Goal: Task Accomplishment & Management: Use online tool/utility

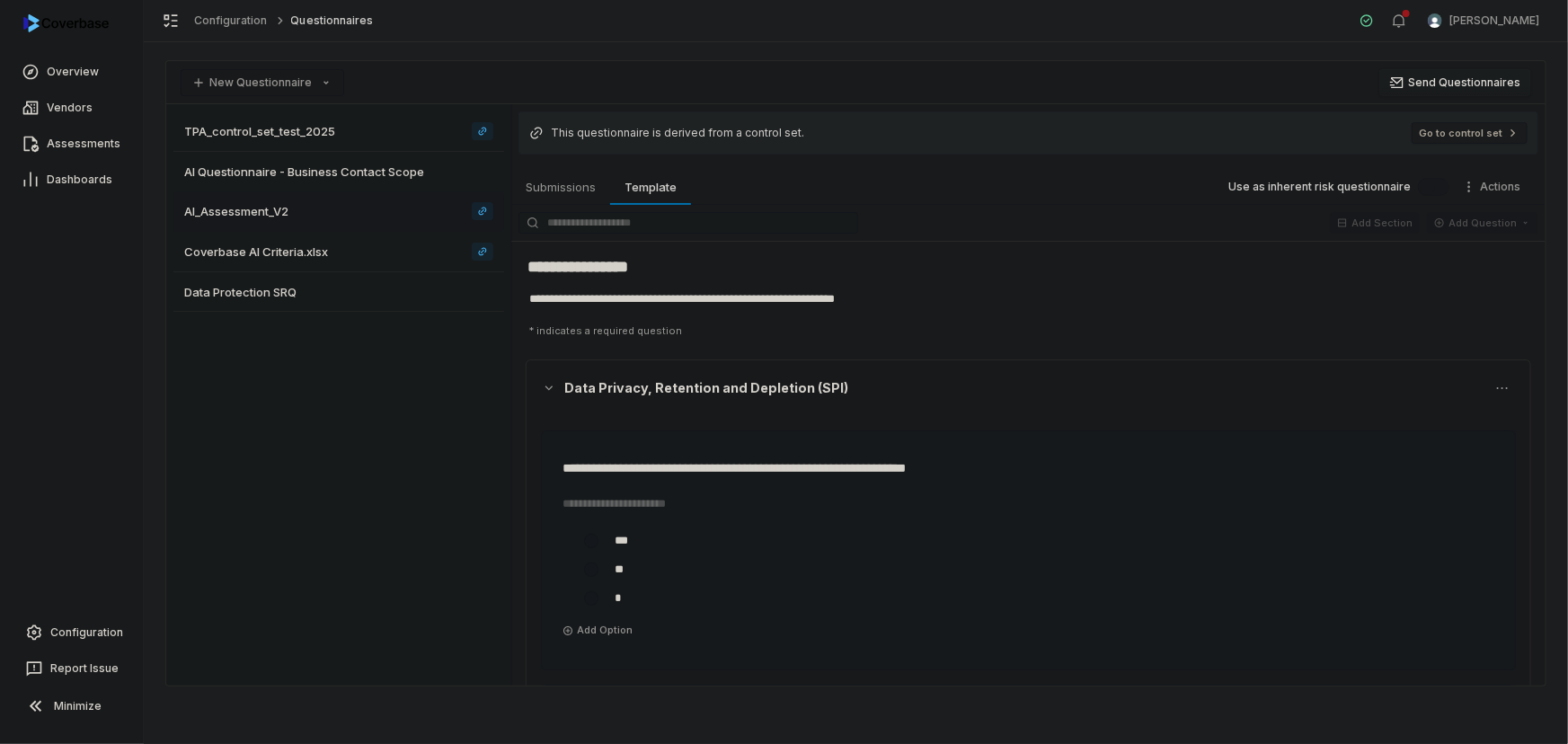
click at [386, 438] on div "TPA_control_set_test_2025 AI Questionnaire - Business Contact Scope AI_Assessme…" at bounding box center [338, 394] width 345 height 581
type textarea "*"
drag, startPoint x: 67, startPoint y: 632, endPoint x: 96, endPoint y: 626, distance: 29.6
click at [67, 632] on span "Configuration" at bounding box center [87, 632] width 73 height 14
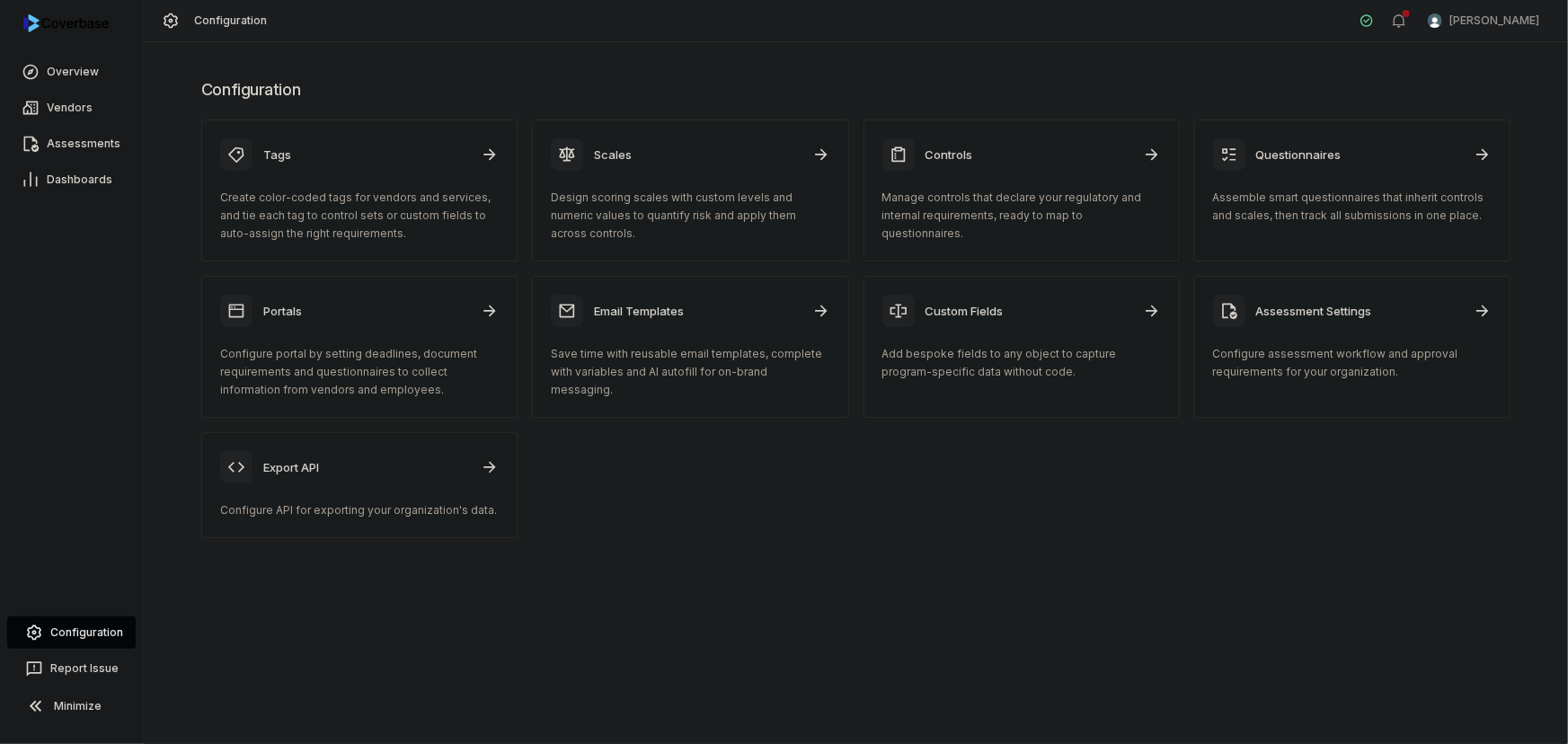
click at [984, 209] on p "Manage controls that declare your regulatory and internal requirements, ready t…" at bounding box center [1021, 216] width 278 height 54
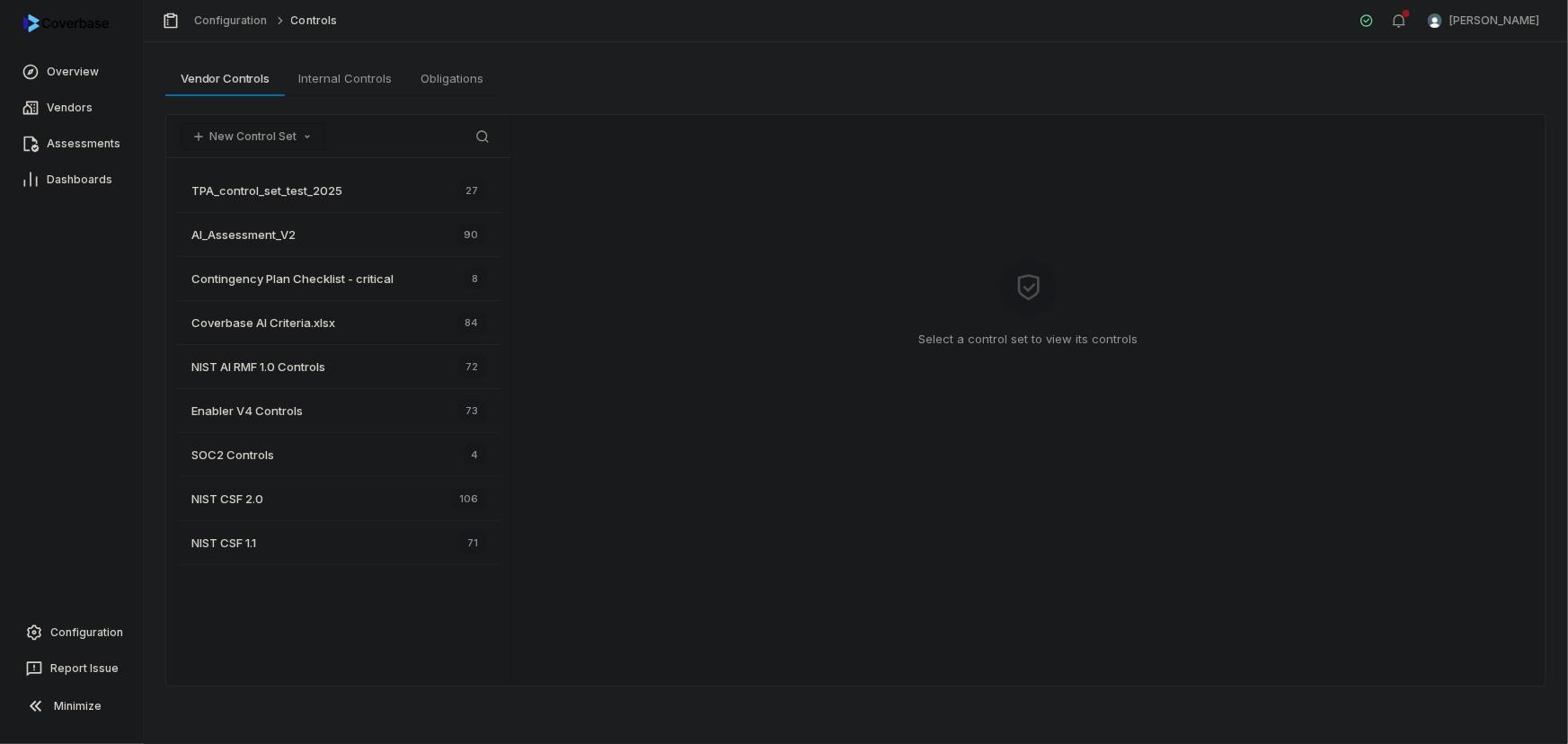
click at [695, 357] on div "Select a control set to view its controls" at bounding box center [1027, 400] width 1034 height 571
click at [275, 138] on button "New Control Set" at bounding box center [253, 136] width 144 height 27
click at [739, 179] on div "Select a control set to view its controls" at bounding box center [1027, 400] width 1034 height 571
click at [252, 125] on button "New Control Set" at bounding box center [253, 136] width 144 height 27
click at [274, 165] on div "Upload Spreadsheet" at bounding box center [275, 174] width 174 height 29
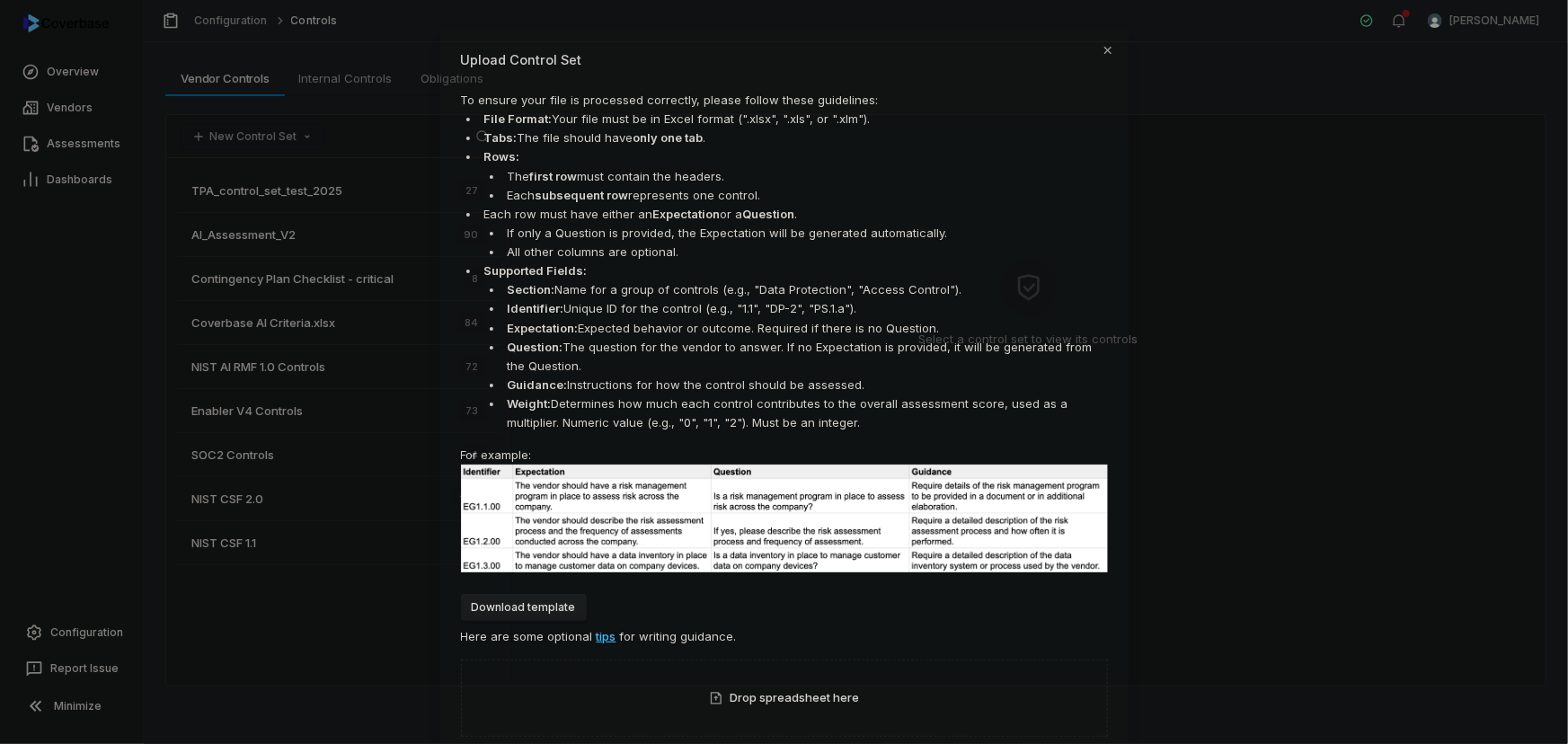
click at [531, 613] on button "Download template" at bounding box center [524, 607] width 126 height 27
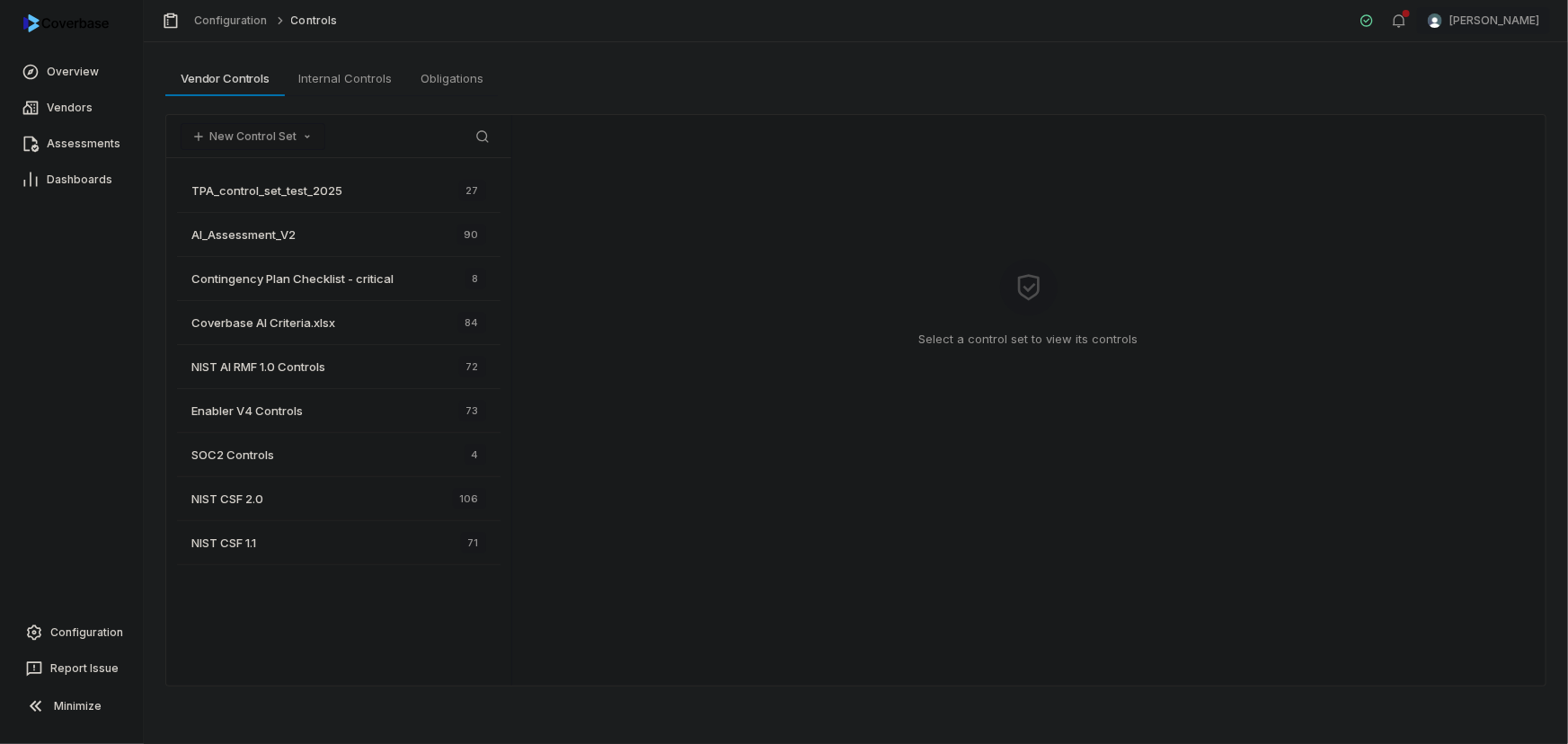
click at [1464, 27] on html "Overview Vendors Assessments Dashboards Configuration Report Issue Minimize Con…" at bounding box center [784, 372] width 1568 height 744
click at [1453, 98] on div "Organization" at bounding box center [1473, 92] width 138 height 29
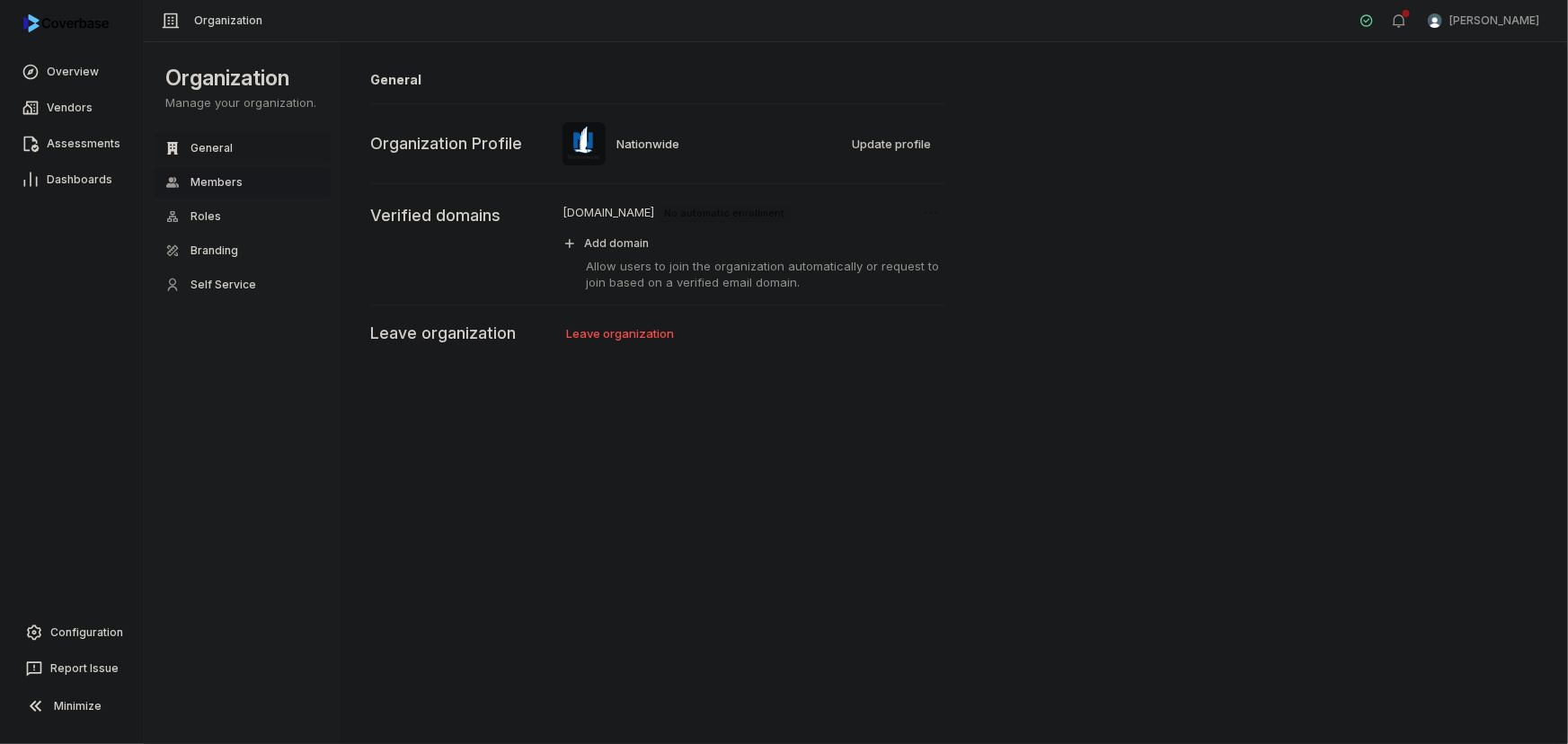
click at [226, 182] on span "Members" at bounding box center [217, 182] width 52 height 14
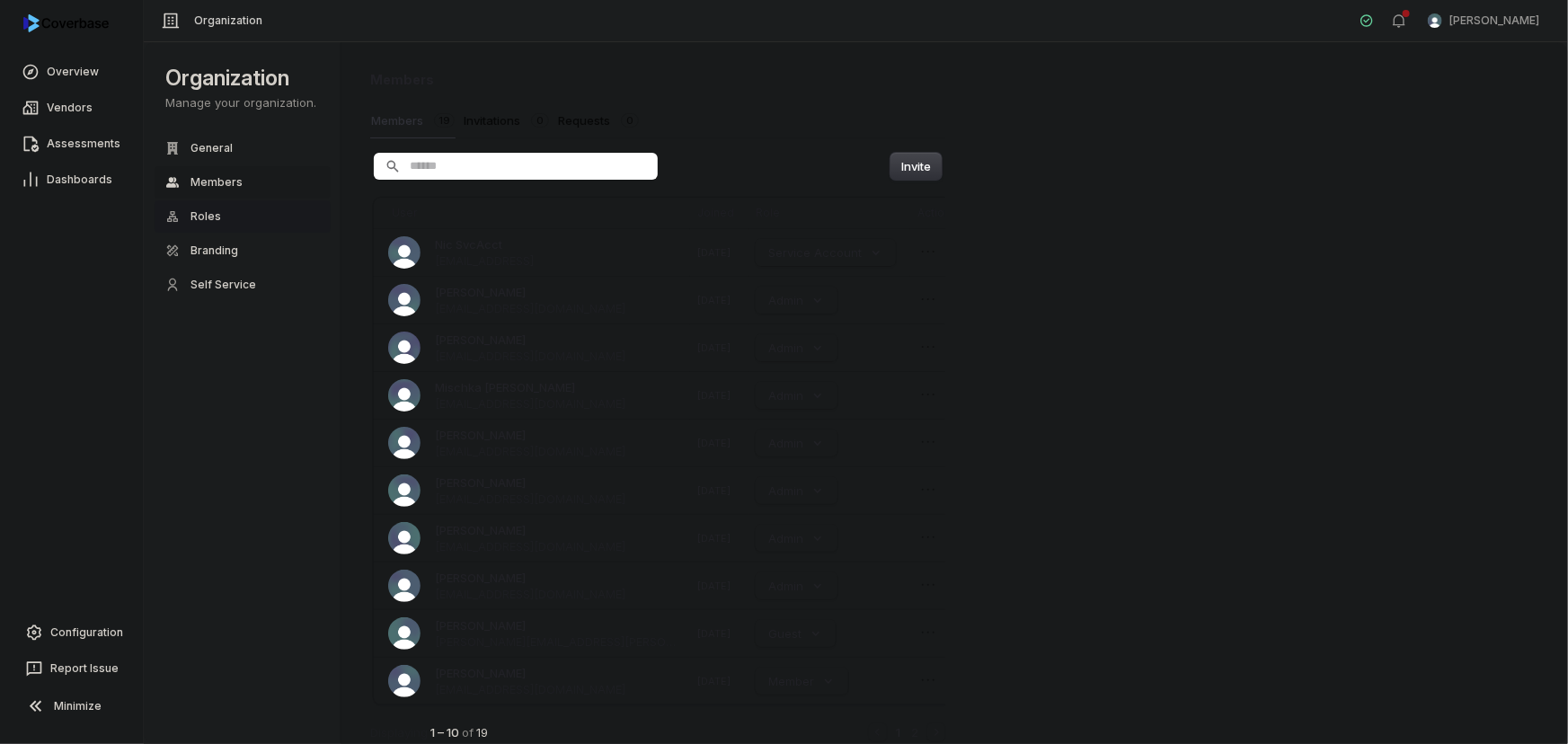
click at [210, 215] on span "Roles" at bounding box center [205, 216] width 31 height 14
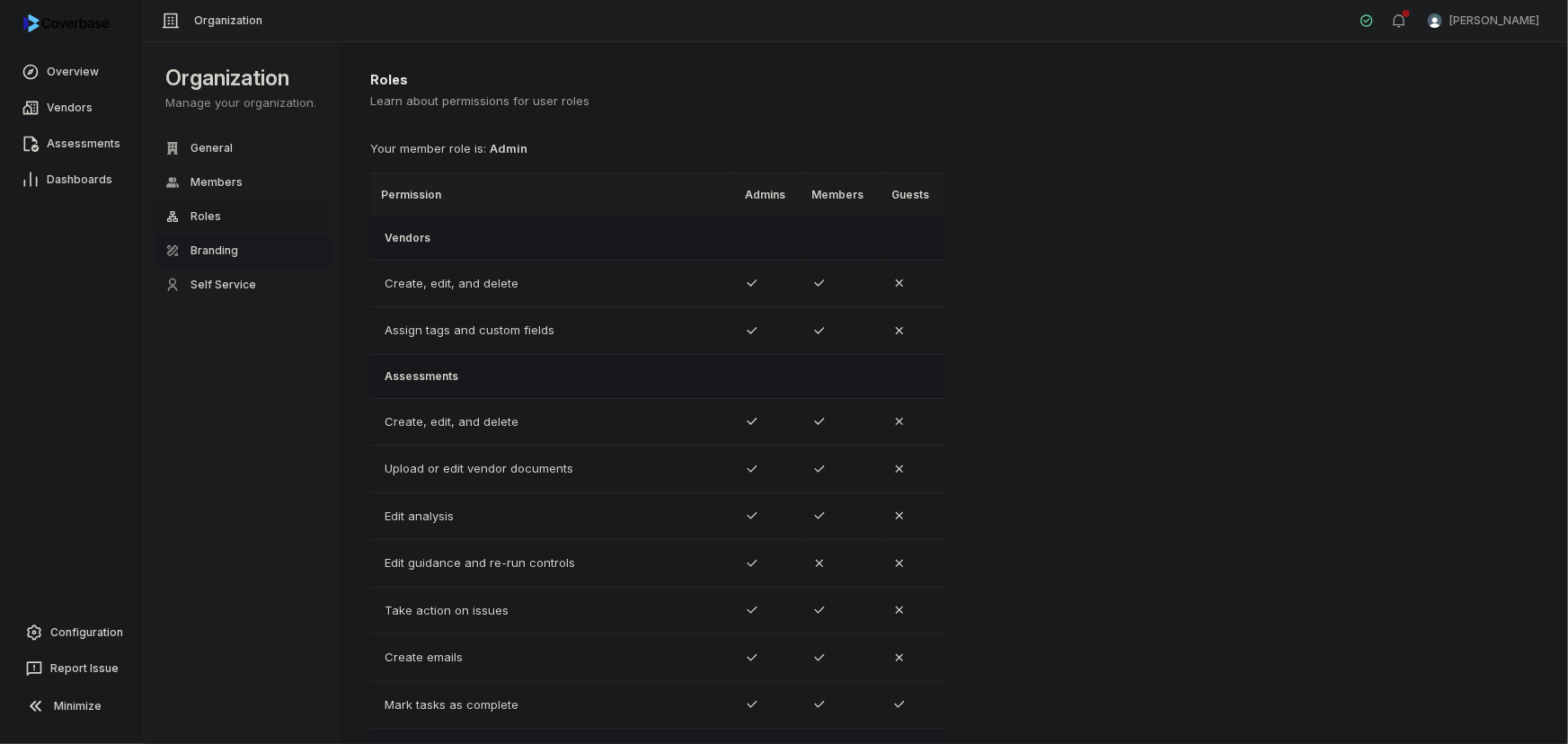
click at [211, 239] on button "Branding" at bounding box center [243, 250] width 176 height 33
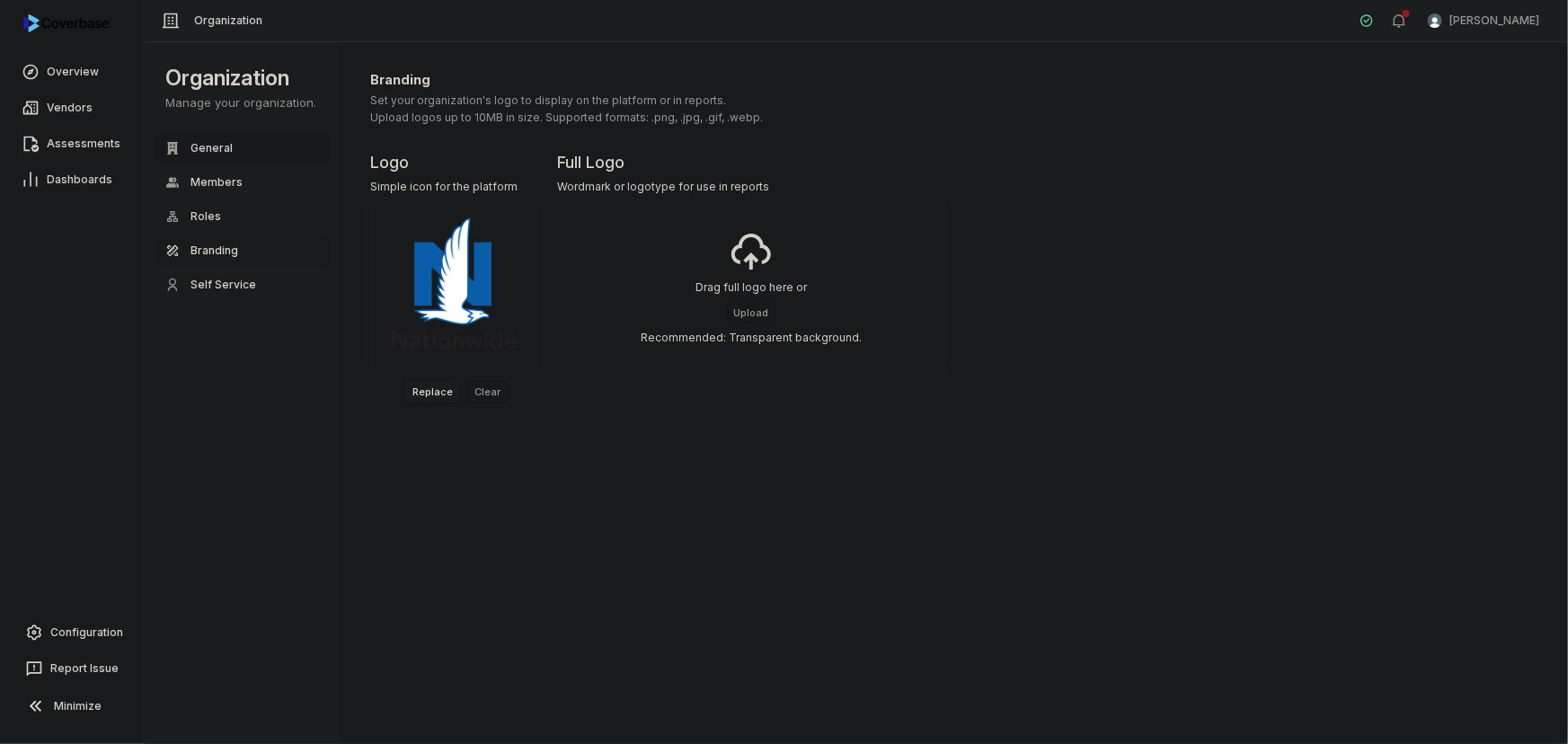
click at [217, 150] on span "General" at bounding box center [211, 147] width 42 height 14
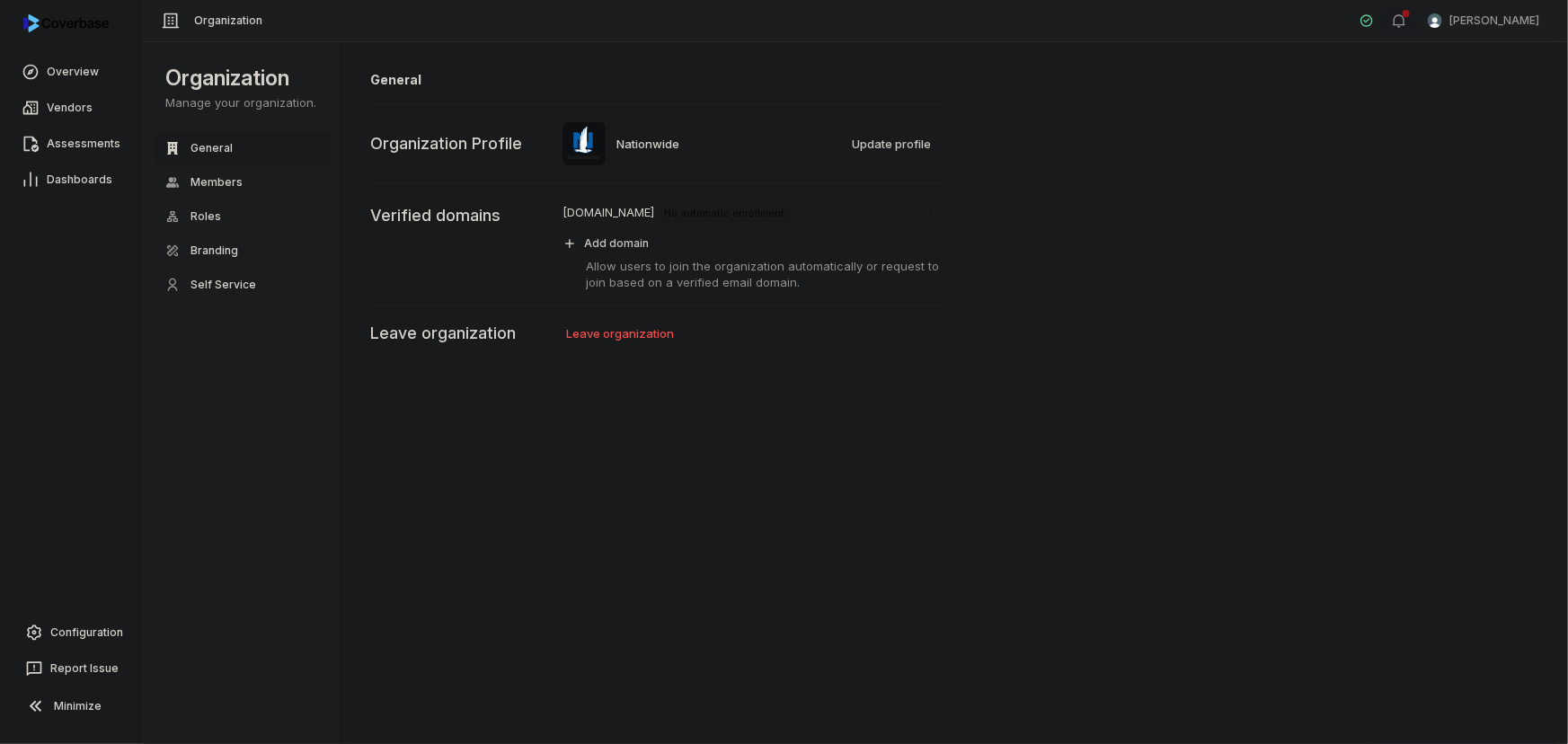
click at [1406, 22] on icon "button" at bounding box center [1398, 20] width 14 height 14
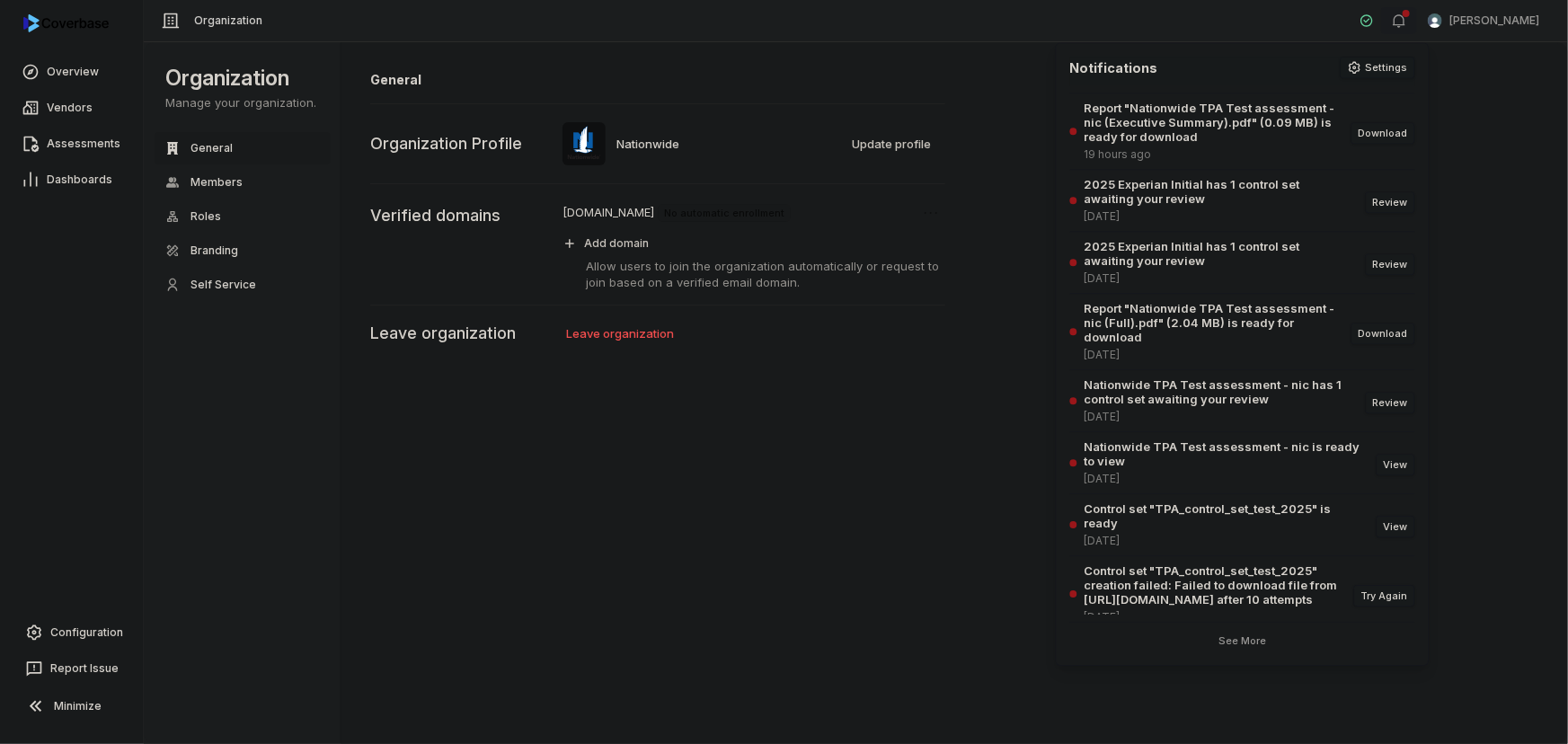
click at [1406, 22] on icon "button" at bounding box center [1398, 20] width 14 height 14
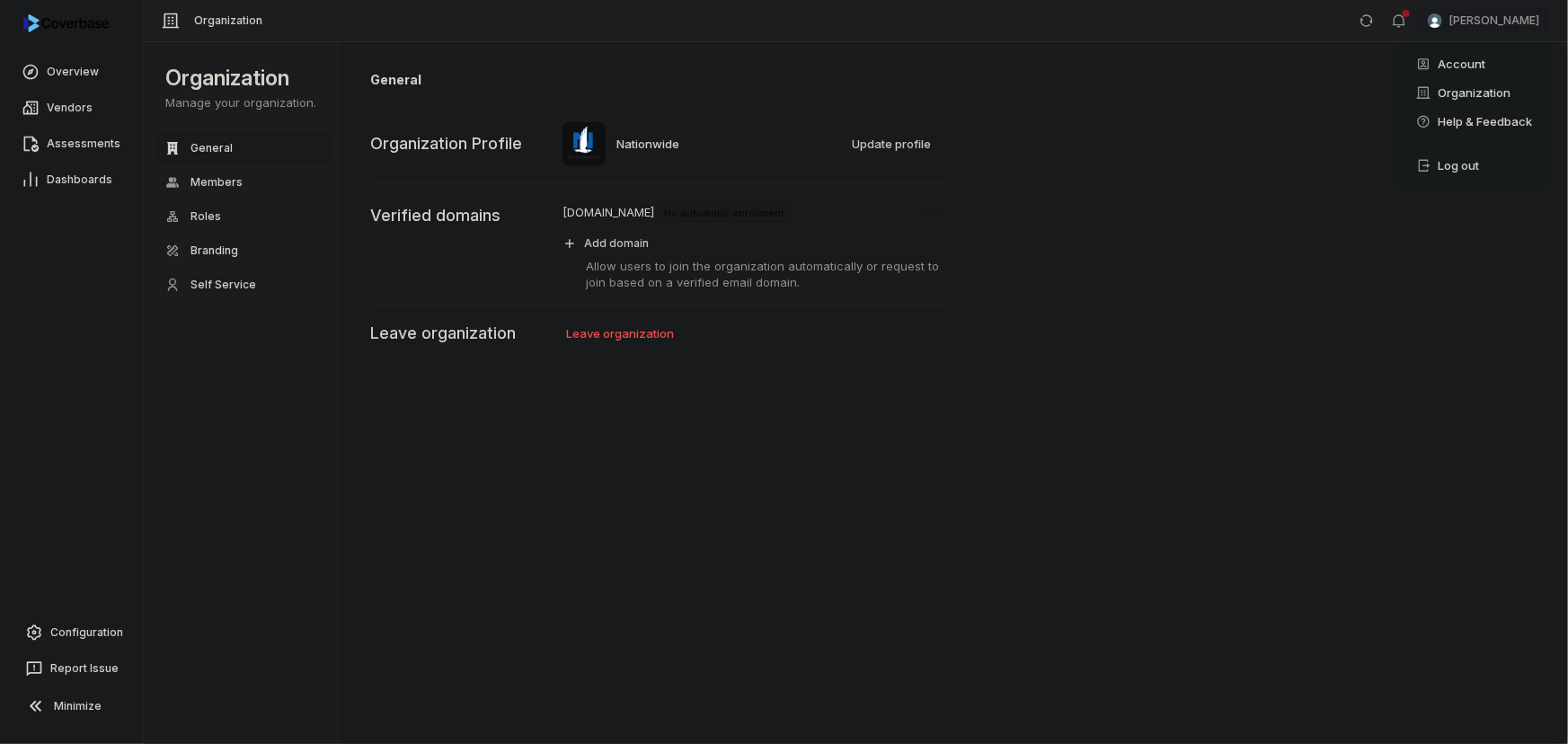
click at [1495, 18] on html "Overview Vendors Assessments Dashboards Configuration Report Issue Minimize Org…" at bounding box center [784, 372] width 1568 height 744
drag, startPoint x: 80, startPoint y: 637, endPoint x: 118, endPoint y: 615, distance: 43.9
click at [79, 636] on span "Configuration" at bounding box center [87, 632] width 73 height 14
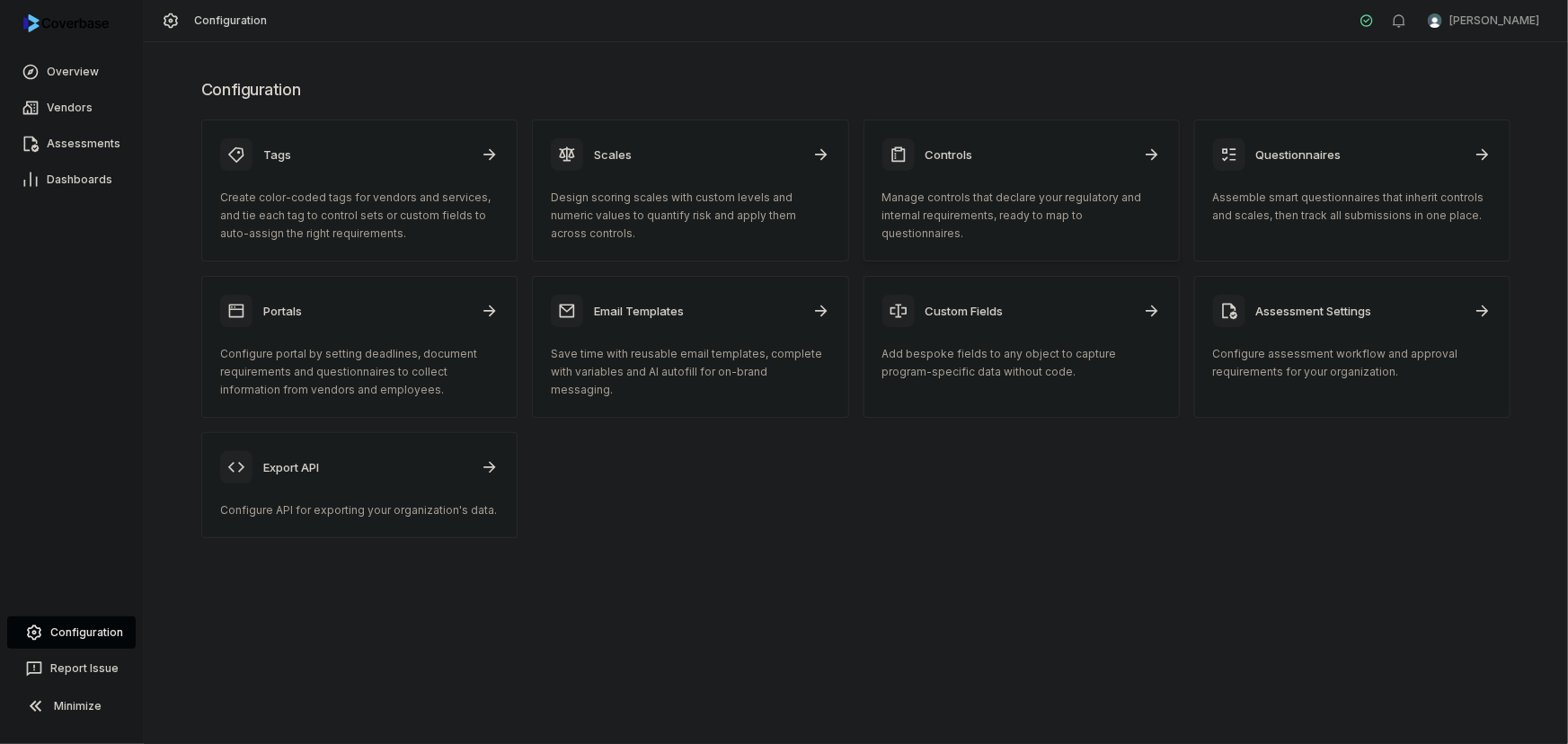
click at [1051, 169] on div "Controls" at bounding box center [1021, 155] width 278 height 33
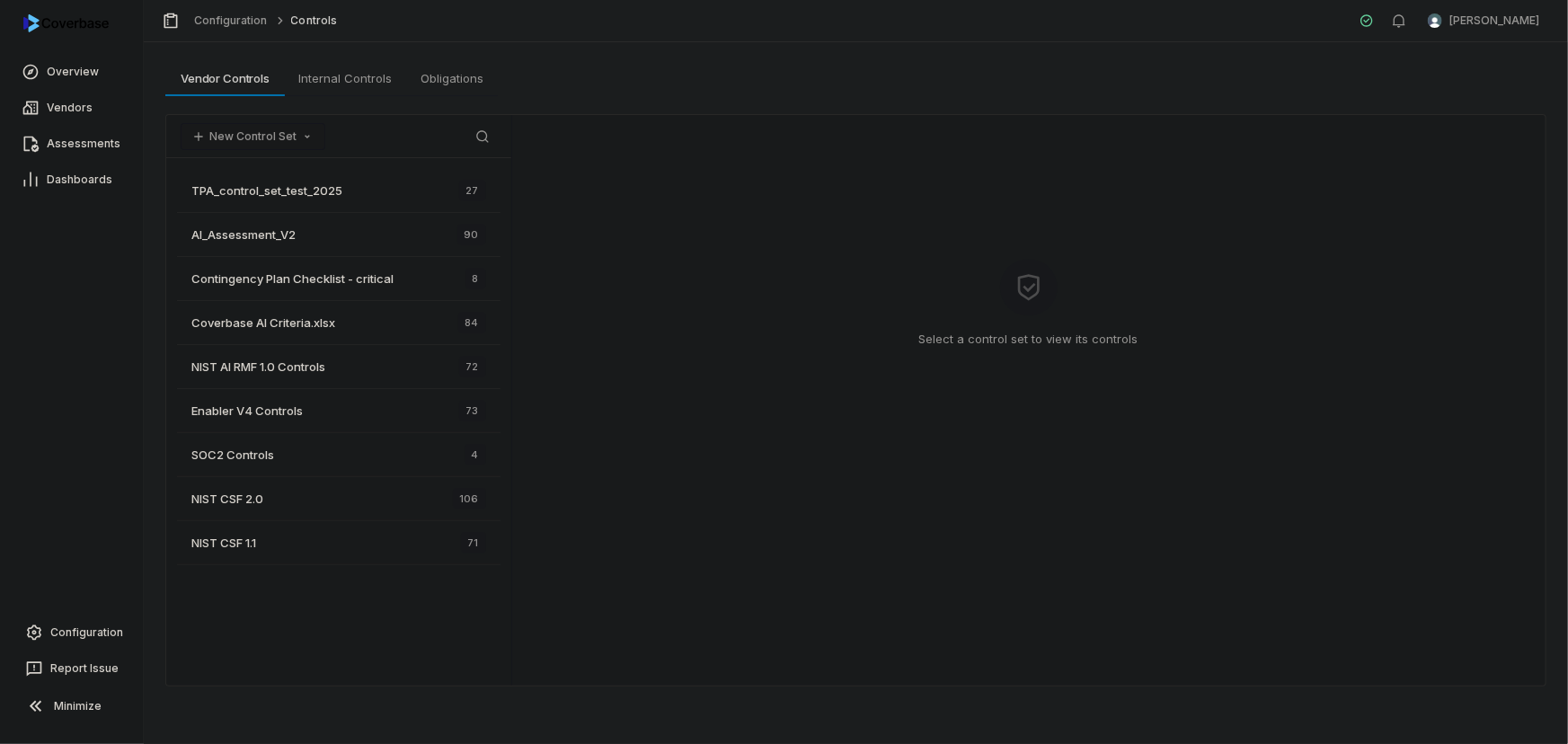
click at [247, 120] on div "New Control Set Search" at bounding box center [338, 137] width 345 height 43
click at [250, 128] on button "New Control Set" at bounding box center [253, 136] width 144 height 27
click at [265, 169] on div "Upload Spreadsheet" at bounding box center [275, 174] width 174 height 29
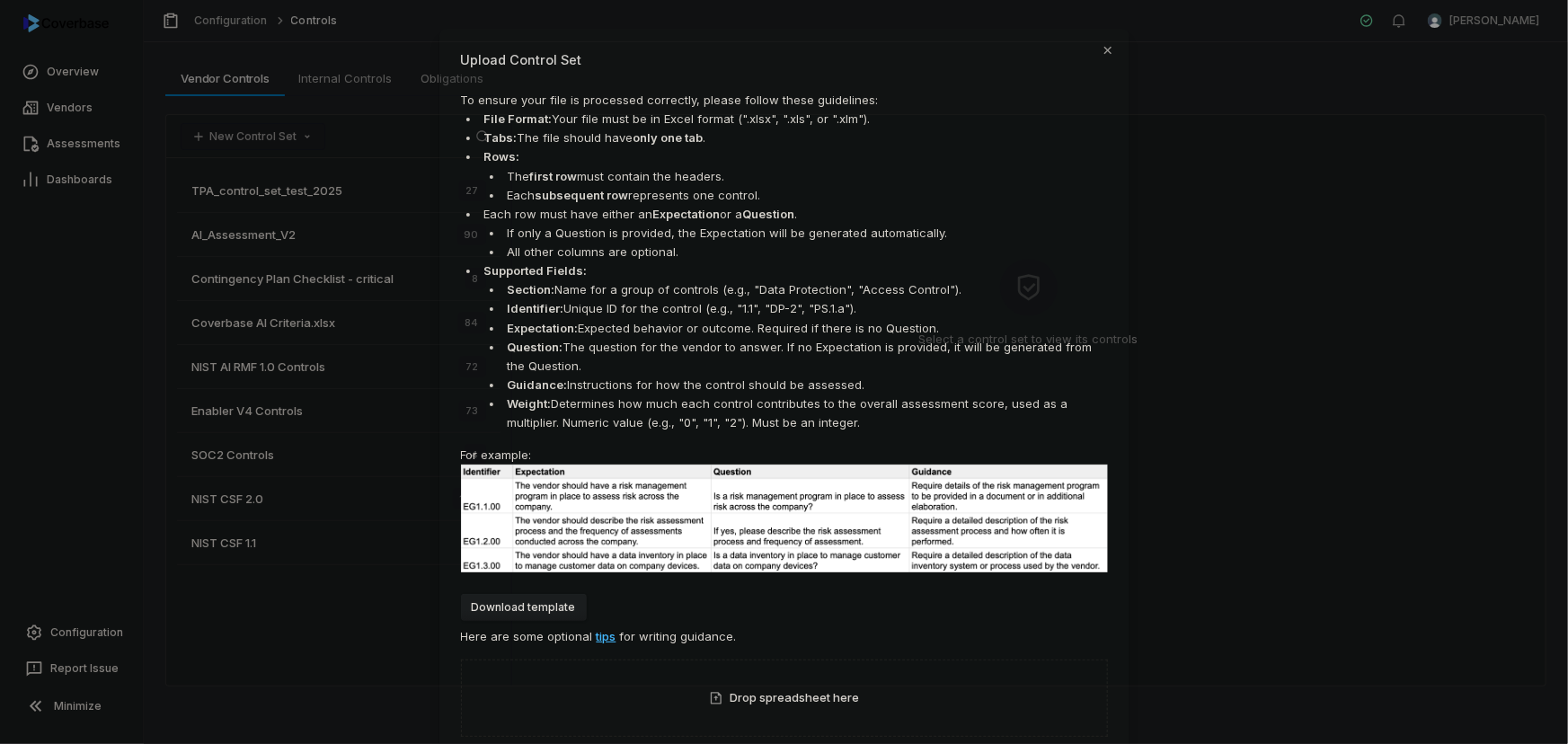
click at [781, 695] on span "Drop spreadsheet here" at bounding box center [795, 697] width 129 height 18
click at [1056, 677] on button "Submit" at bounding box center [1068, 683] width 58 height 27
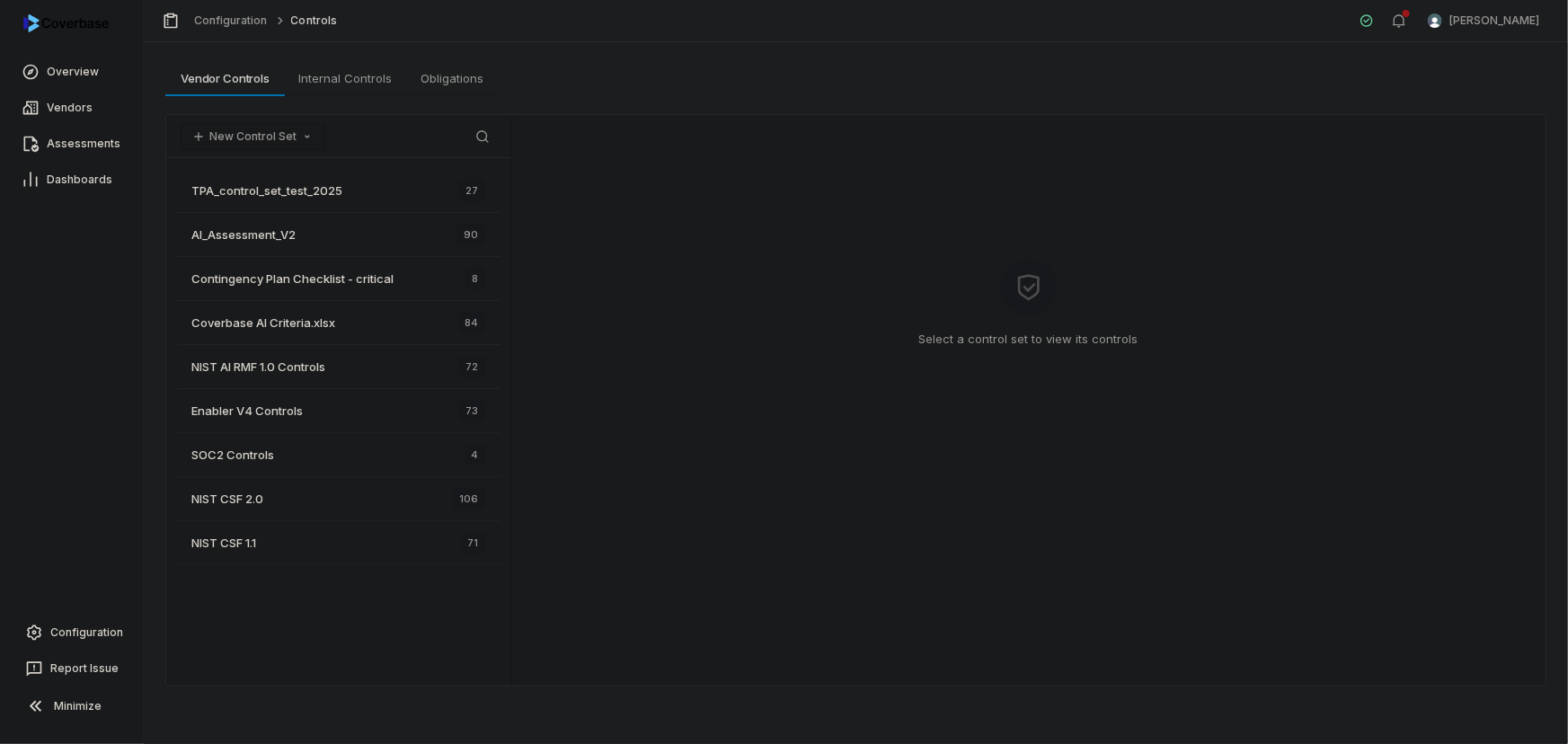
drag, startPoint x: 388, startPoint y: 643, endPoint x: 370, endPoint y: 621, distance: 28.4
click at [388, 643] on div "TPA_control_set_test_2025 27 AI_Assessment_V2 90 Contingency Plan Checklist - c…" at bounding box center [338, 422] width 345 height 528
